Goal: Information Seeking & Learning: Learn about a topic

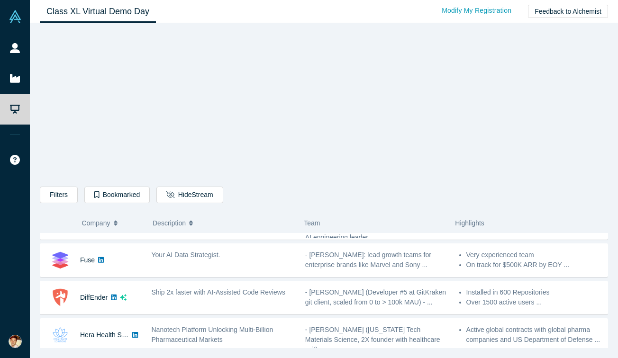
scroll to position [401, 0]
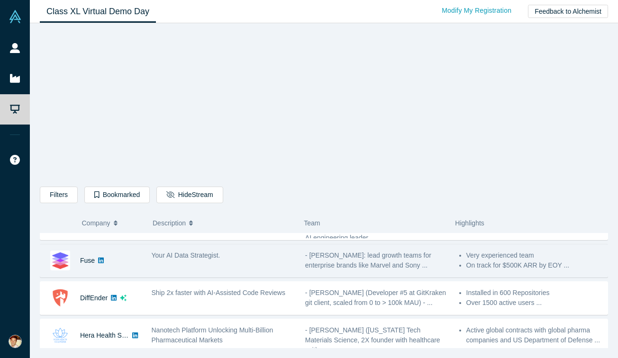
click at [226, 267] on div "Your AI Data Strategist." at bounding box center [224, 261] width 154 height 30
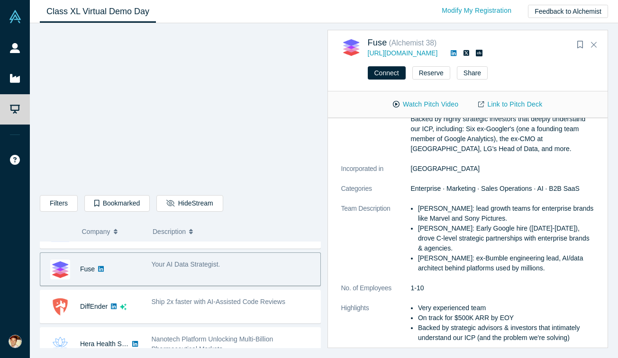
scroll to position [95, 0]
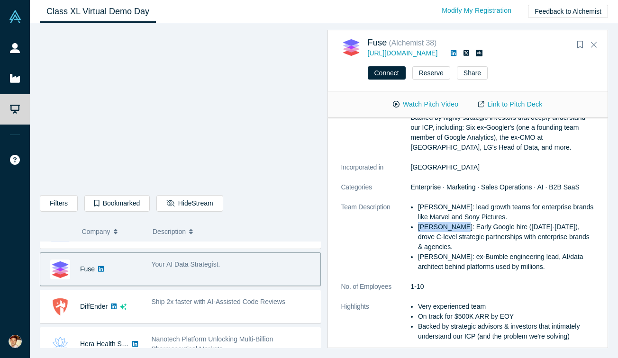
drag, startPoint x: 451, startPoint y: 229, endPoint x: 418, endPoint y: 232, distance: 32.8
click at [418, 232] on li "[PERSON_NAME]: Early Google hire ([DATE]-[DATE]), drove C-level strategic partn…" at bounding box center [506, 237] width 176 height 30
copy li "[PERSON_NAME]"
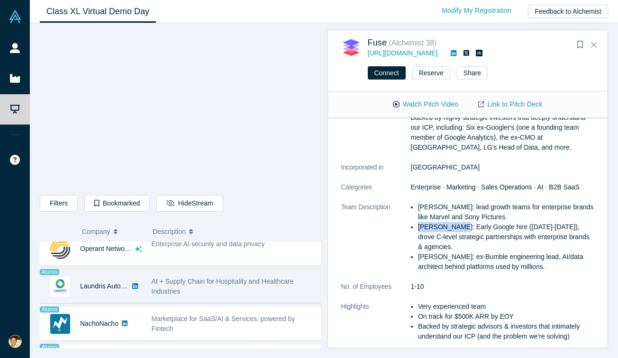
scroll to position [633, 0]
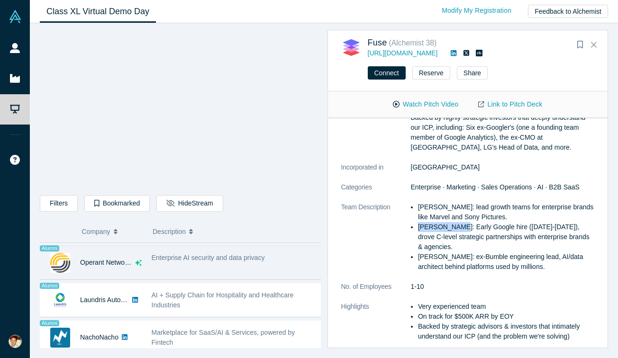
click at [138, 264] on icon "dsa ai sparkles" at bounding box center [138, 263] width 7 height 7
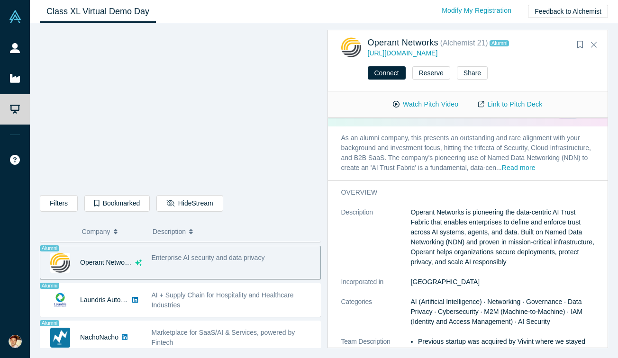
scroll to position [0, 0]
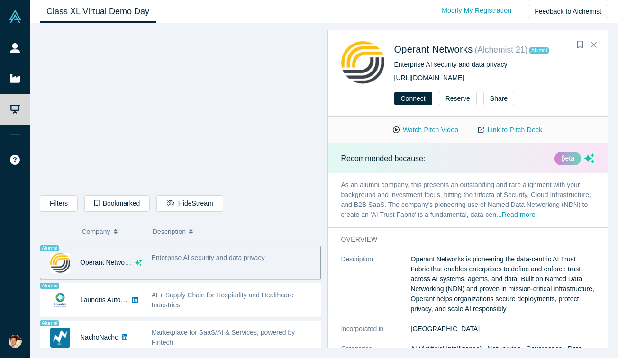
click at [462, 78] on link "[URL][DOMAIN_NAME]" at bounding box center [430, 78] width 70 height 8
click at [435, 131] on button "Watch Pitch Video" at bounding box center [425, 130] width 85 height 17
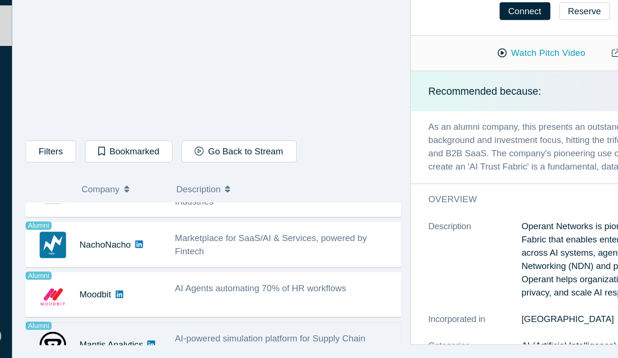
scroll to position [696, 0]
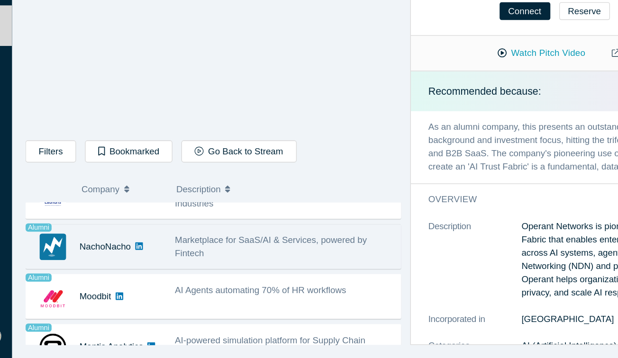
click at [174, 279] on div "Marketplace for SaaS/AI & Services, powered by Fintech" at bounding box center [234, 275] width 164 height 20
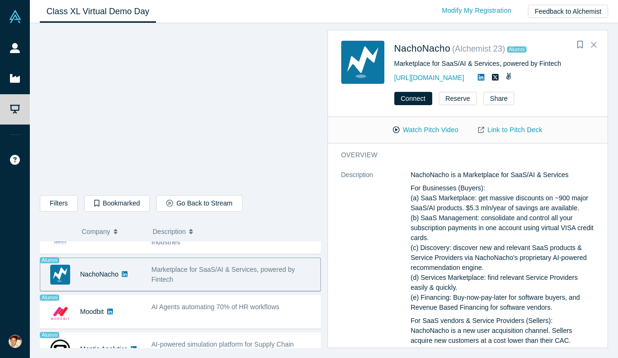
click at [483, 76] on icon at bounding box center [481, 77] width 7 height 7
click at [498, 128] on link "Link to Pitch Deck" at bounding box center [510, 130] width 84 height 17
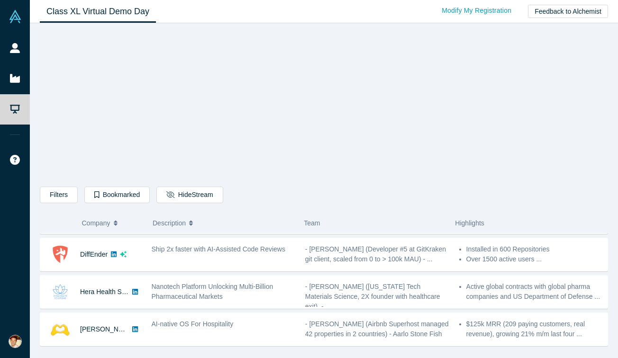
scroll to position [446, 0]
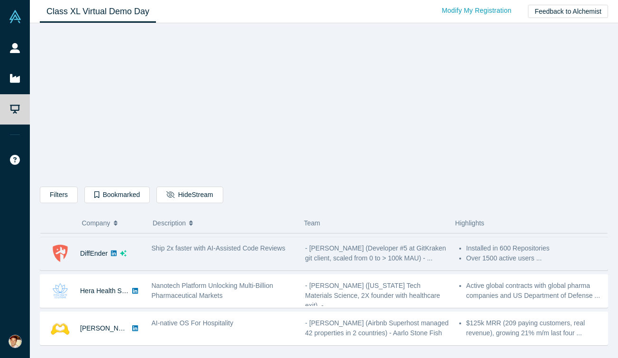
click at [234, 257] on div "Ship 2x faster with AI-Assisted Code Reviews" at bounding box center [224, 254] width 154 height 30
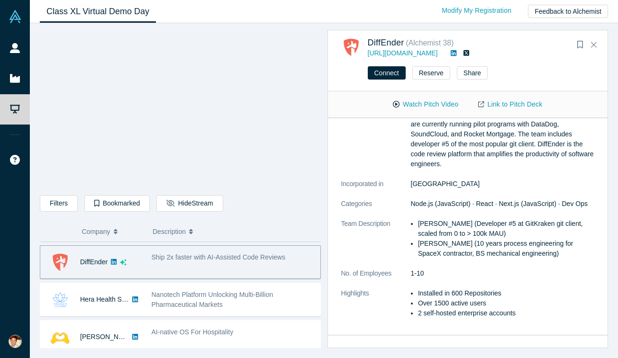
scroll to position [150, 0]
click at [412, 54] on link "https://diffender.com/" at bounding box center [403, 53] width 70 height 8
